Goal: Transaction & Acquisition: Purchase product/service

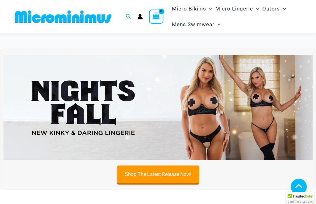
scroll to position [240, 0]
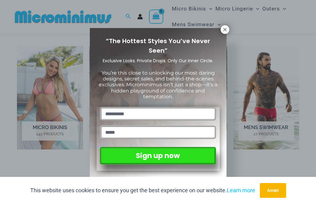
click at [227, 31] on icon at bounding box center [225, 30] width 6 height 6
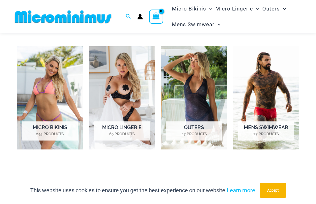
click at [128, 90] on img "Visit product category Micro Lingerie" at bounding box center [122, 97] width 66 height 103
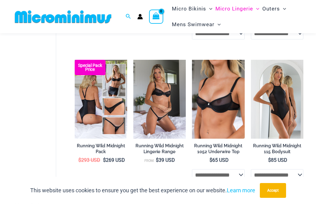
scroll to position [230, 0]
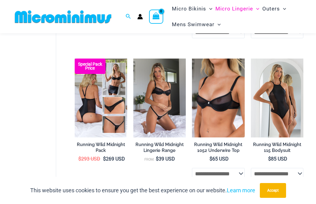
click at [133, 59] on img at bounding box center [133, 59] width 0 height 0
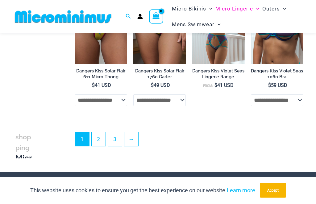
scroll to position [1155, 0]
click at [98, 142] on link "2" at bounding box center [99, 140] width 14 height 14
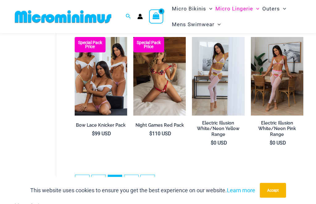
scroll to position [1040, 0]
click at [251, 37] on img at bounding box center [251, 37] width 0 height 0
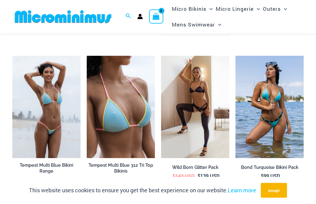
scroll to position [876, 0]
click at [161, 56] on img at bounding box center [161, 56] width 0 height 0
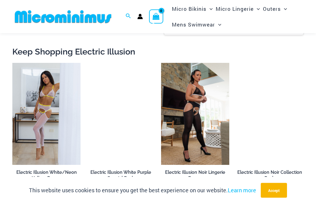
scroll to position [384, 0]
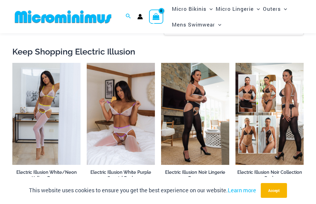
click at [161, 63] on img at bounding box center [161, 63] width 0 height 0
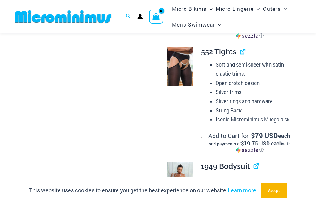
scroll to position [724, 0]
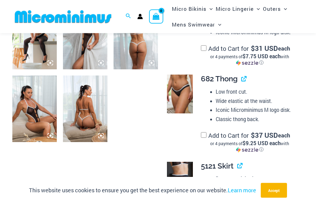
click at [27, 116] on img at bounding box center [34, 109] width 44 height 67
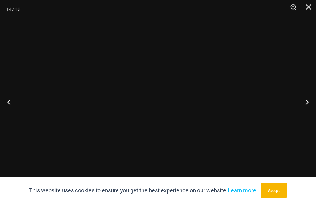
scroll to position [492, 0]
